Goal: Information Seeking & Learning: Learn about a topic

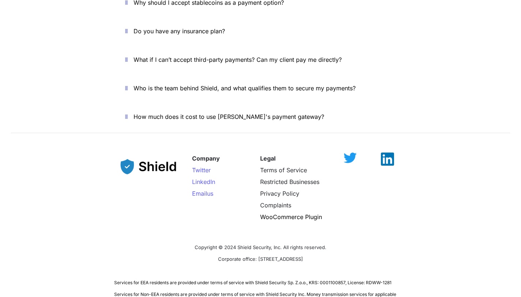
scroll to position [2617, 0]
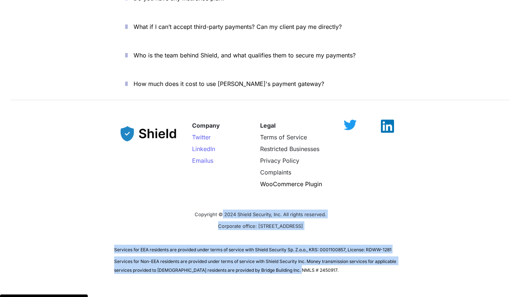
drag, startPoint x: 213, startPoint y: 250, endPoint x: 223, endPoint y: 187, distance: 63.8
click at [223, 187] on div "Company Twitter LinkedIn Email us Legal Terms of Service Restricted Businesses …" at bounding box center [260, 194] width 521 height 178
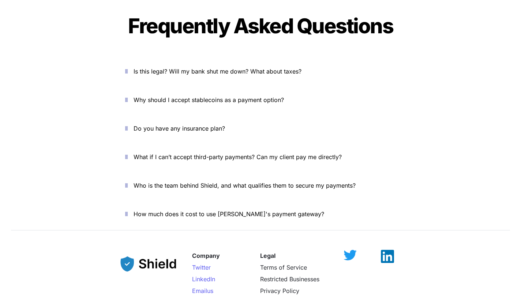
scroll to position [2483, 0]
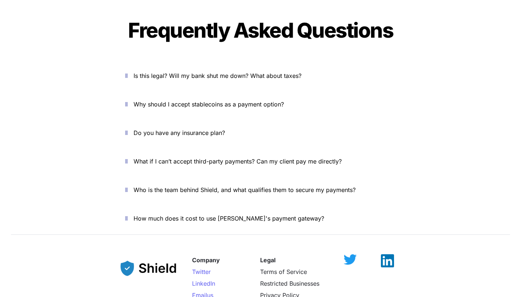
click at [224, 213] on p "How much does it cost to use [PERSON_NAME]'s payment gateway?" at bounding box center [265, 219] width 262 height 12
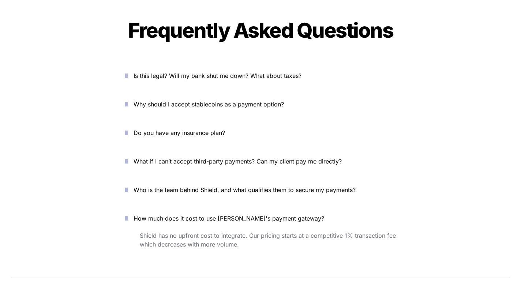
click at [238, 186] on span "Who is the team behind Shield, and what qualifies them to secure my payments?" at bounding box center [245, 189] width 222 height 7
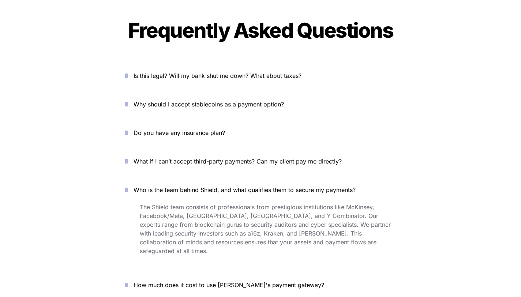
click at [282, 123] on div "Is this legal? Will my bank shut me down? What about taxes? Why should I accept…" at bounding box center [260, 201] width 293 height 275
click at [275, 158] on span "What if I can’t accept third-party payments? Can my client pay me directly?" at bounding box center [238, 161] width 208 height 7
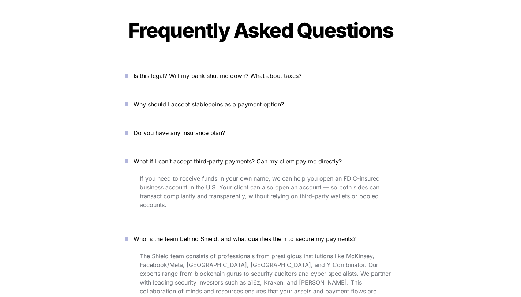
click at [271, 127] on p "Do you have any insurance plan?" at bounding box center [265, 133] width 262 height 12
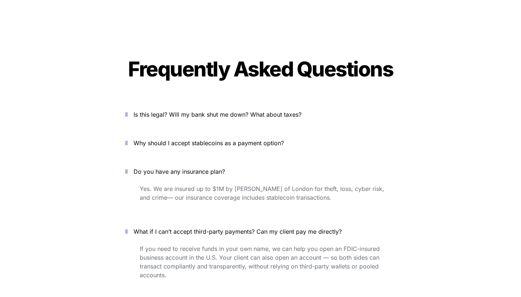
scroll to position [2434, 0]
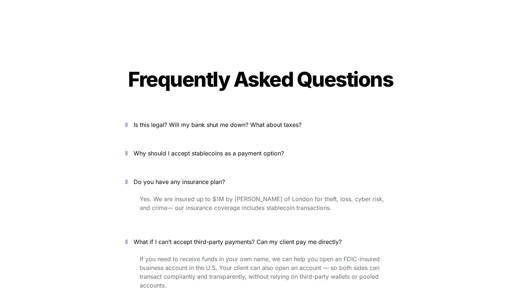
click at [260, 142] on button "Why should I accept stablecoins as a payment option?" at bounding box center [260, 153] width 293 height 23
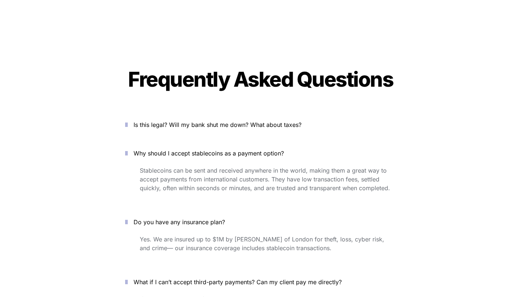
click at [277, 121] on span "Is this legal? Will my bank shut me down? What about taxes?" at bounding box center [218, 124] width 168 height 7
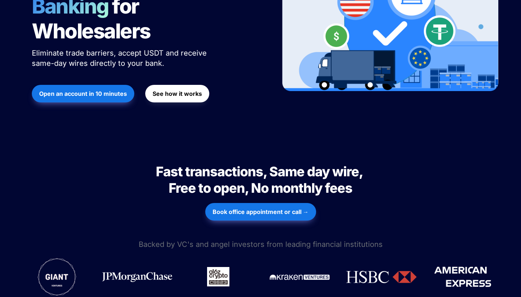
scroll to position [0, 0]
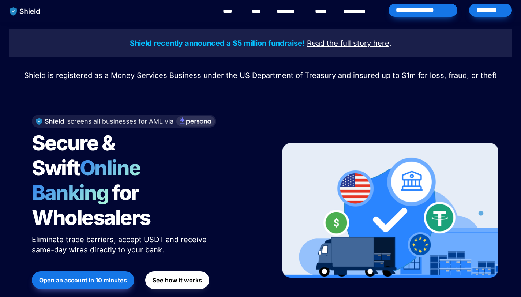
click at [479, 7] on div "*********" at bounding box center [490, 10] width 43 height 13
click at [303, 67] on p at bounding box center [260, 63] width 256 height 12
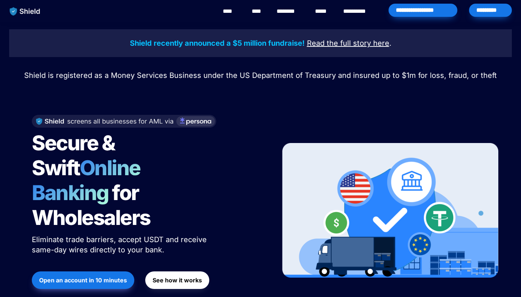
click at [368, 163] on img at bounding box center [390, 210] width 216 height 135
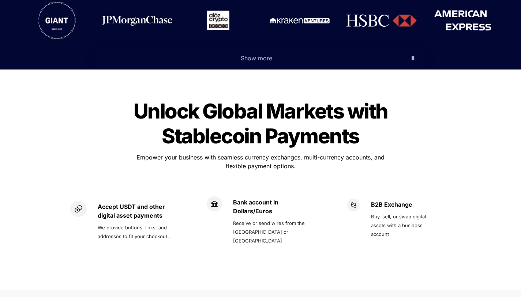
scroll to position [372, 0]
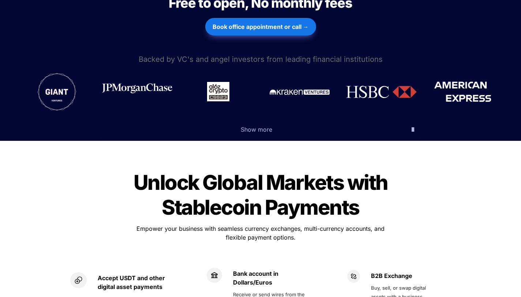
click at [156, 83] on img at bounding box center [137, 88] width 70 height 10
click at [412, 125] on icon "button" at bounding box center [413, 129] width 3 height 9
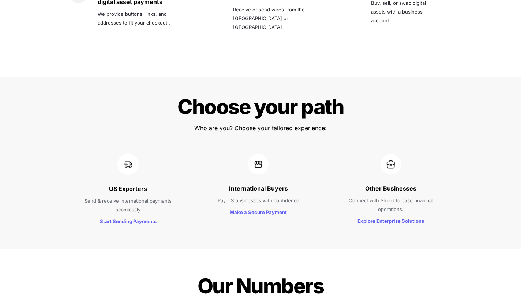
scroll to position [900, 0]
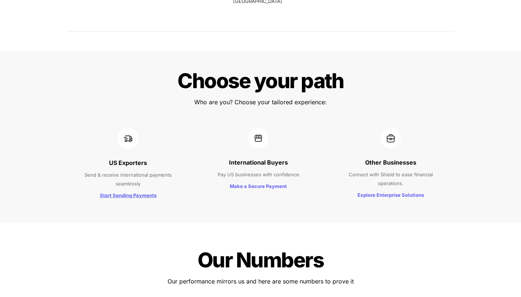
click at [129, 192] on strong "Start Sending Payments" at bounding box center [128, 195] width 57 height 6
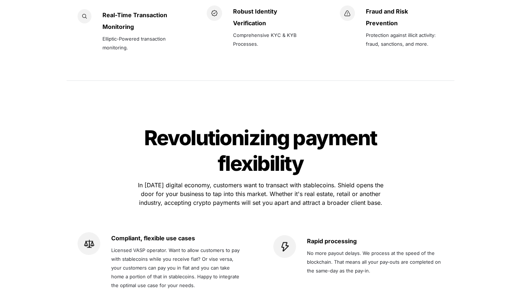
scroll to position [1548, 0]
